Goal: Check status: Check status

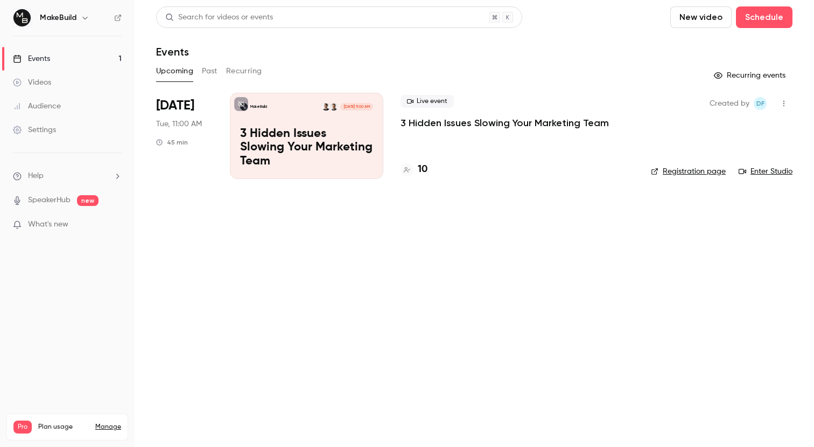
click at [443, 132] on div "Live event 3 Hidden Issues Slowing Your Marketing Team 10" at bounding box center [517, 136] width 233 height 86
click at [445, 125] on p "3 Hidden Issues Slowing Your Marketing Team" at bounding box center [505, 122] width 208 height 13
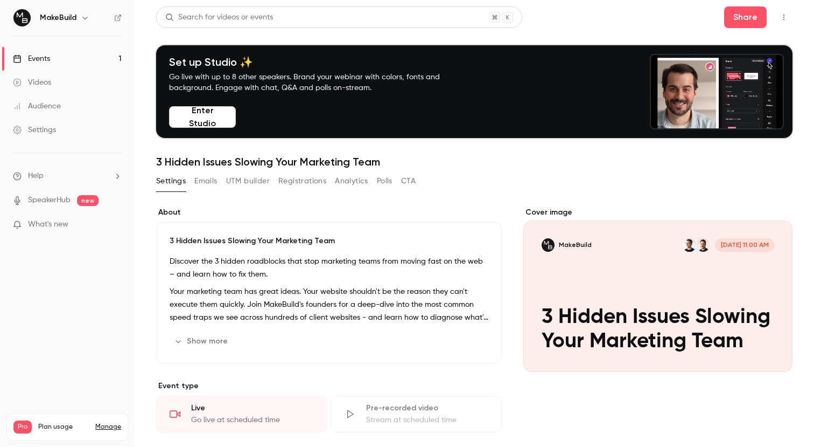
click at [311, 180] on button "Registrations" at bounding box center [302, 180] width 48 height 17
